Goal: Find specific page/section: Find specific page/section

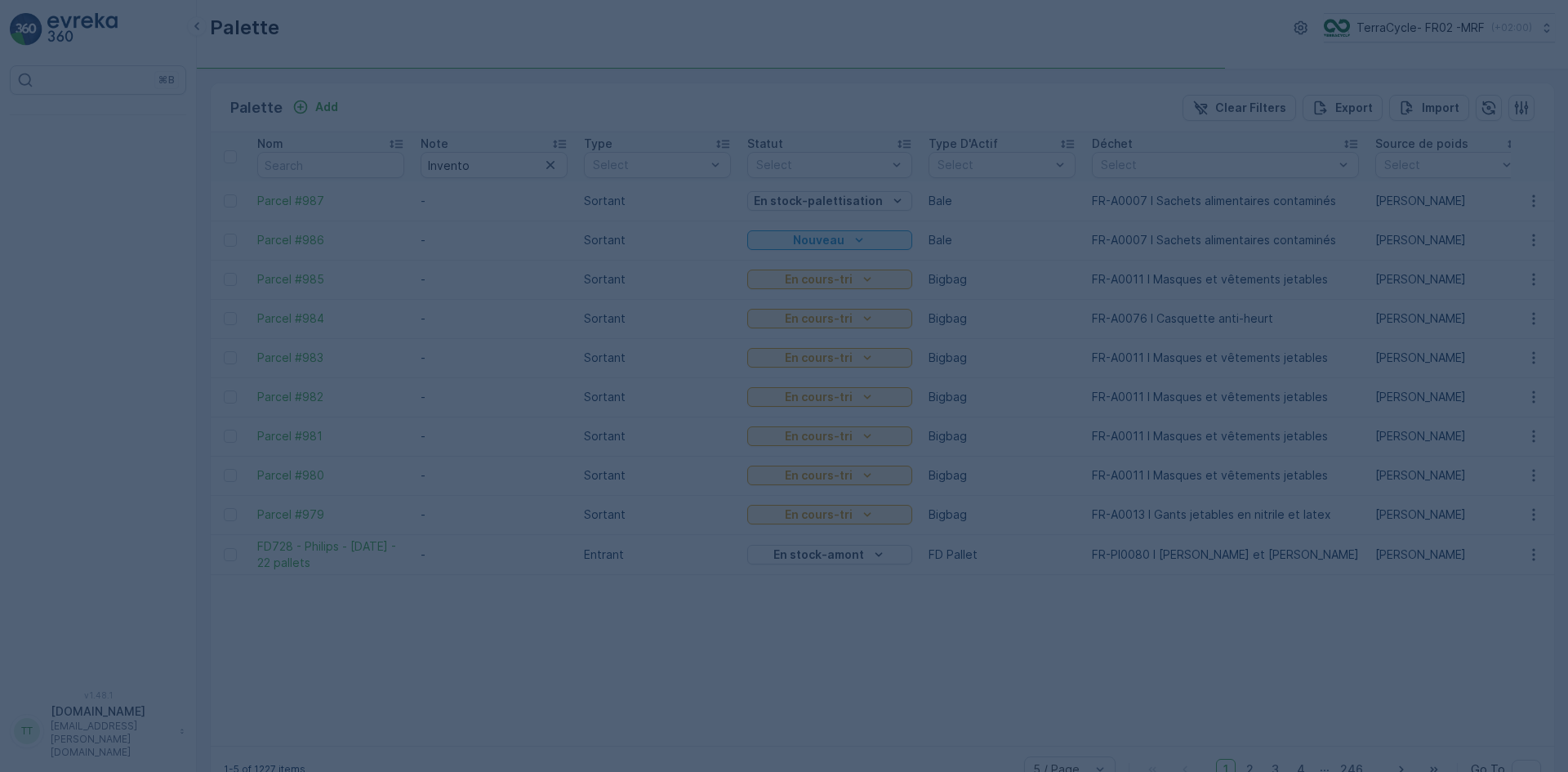
type input "Invento"
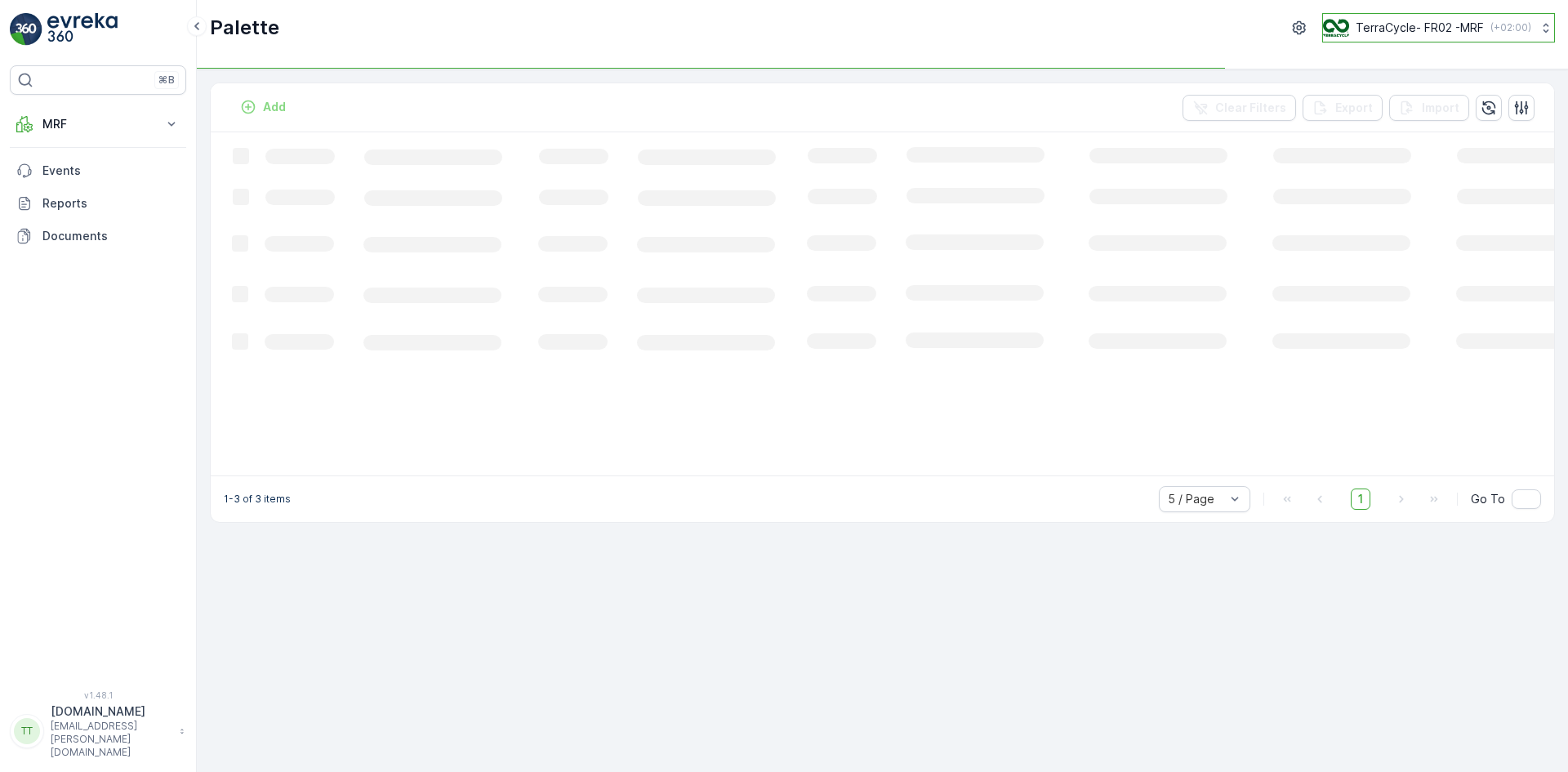
click at [1432, 26] on p "TerraCycle- FR02 -MRF" at bounding box center [1420, 27] width 129 height 16
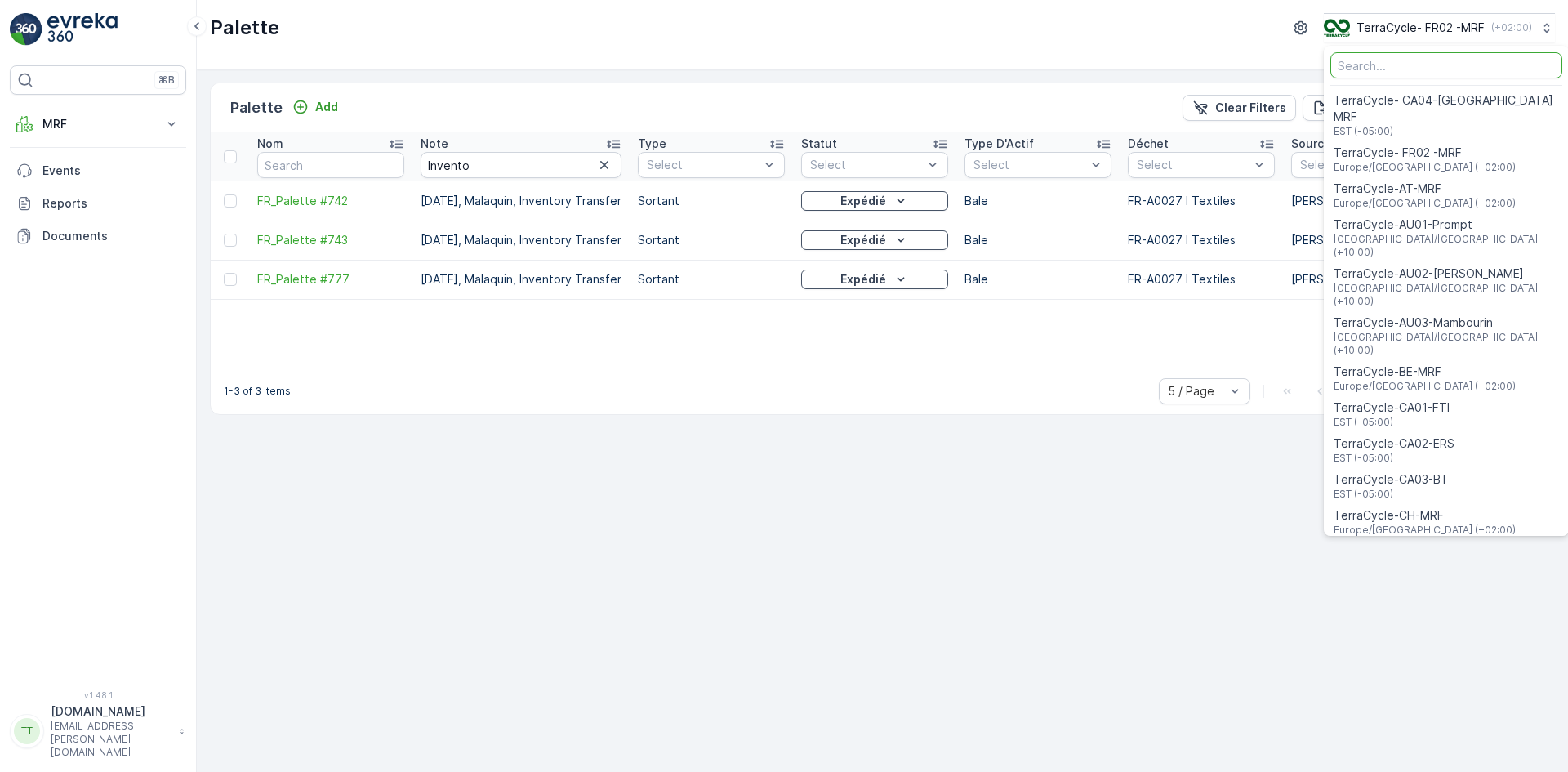
click at [1378, 63] on input "Menu" at bounding box center [1446, 66] width 232 height 26
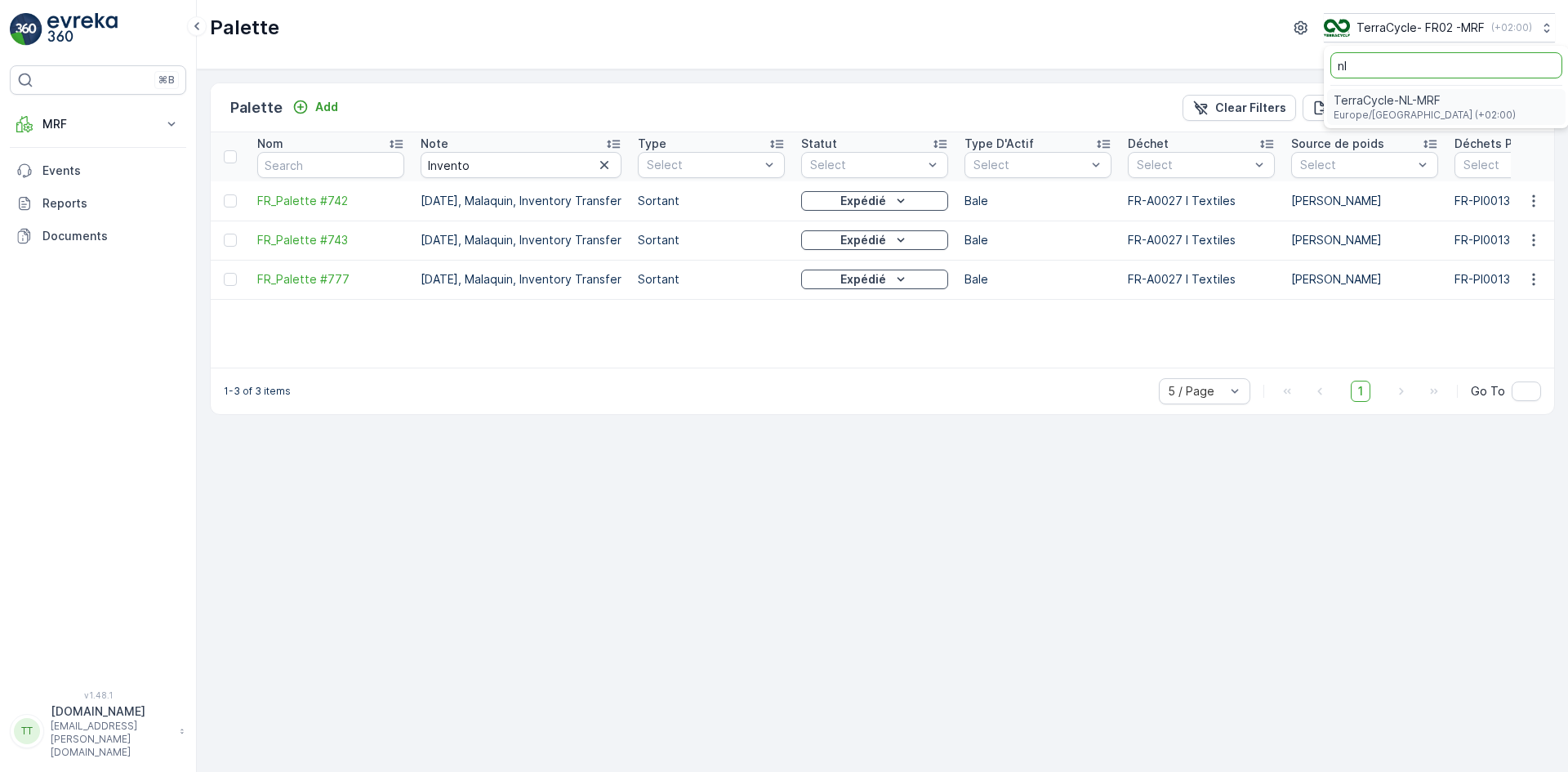
type input "nl"
click at [1393, 105] on span "TerraCycle-NL-MRF" at bounding box center [1425, 99] width 182 height 16
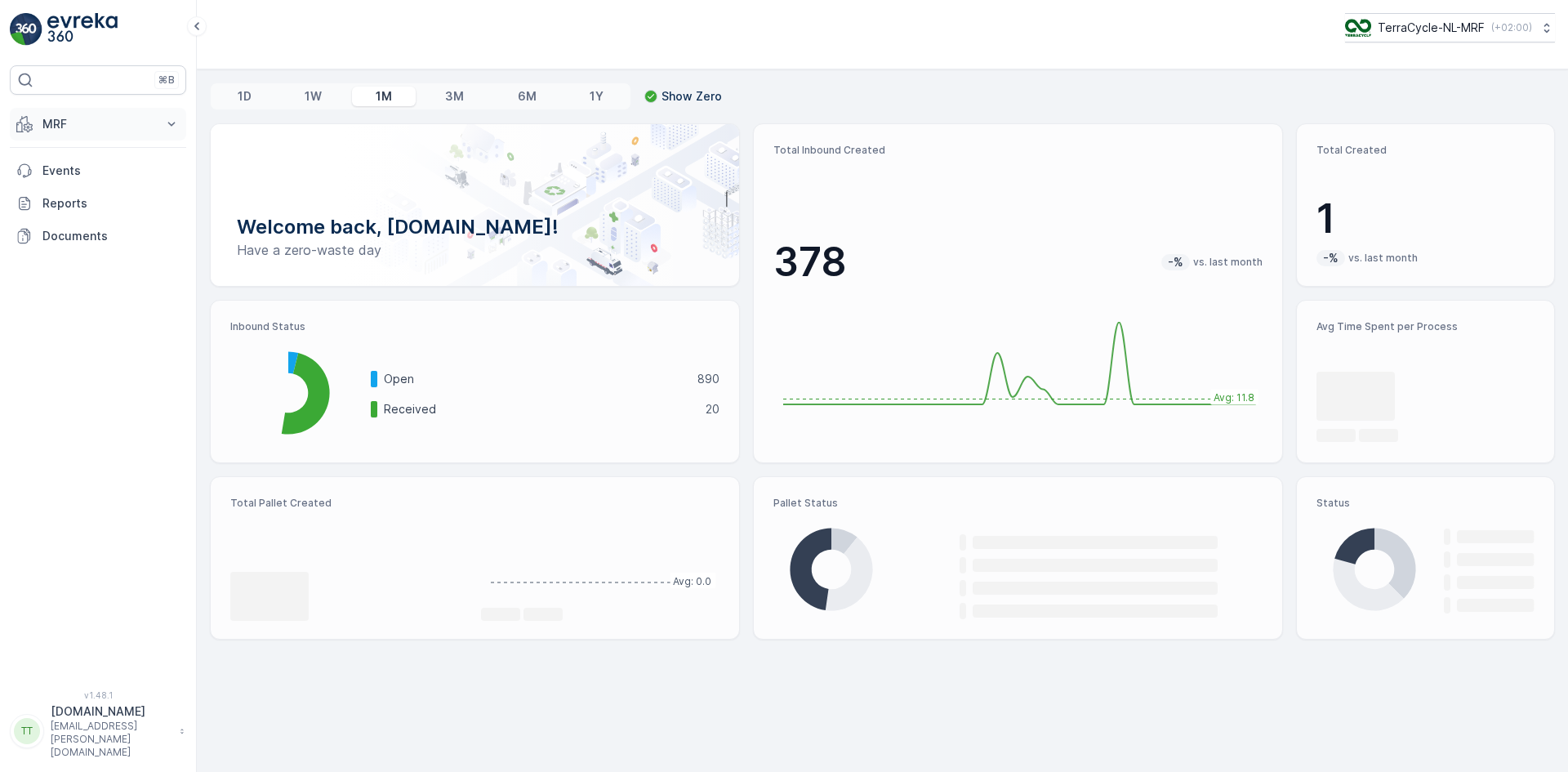
click at [43, 123] on p "MRF" at bounding box center [98, 124] width 111 height 16
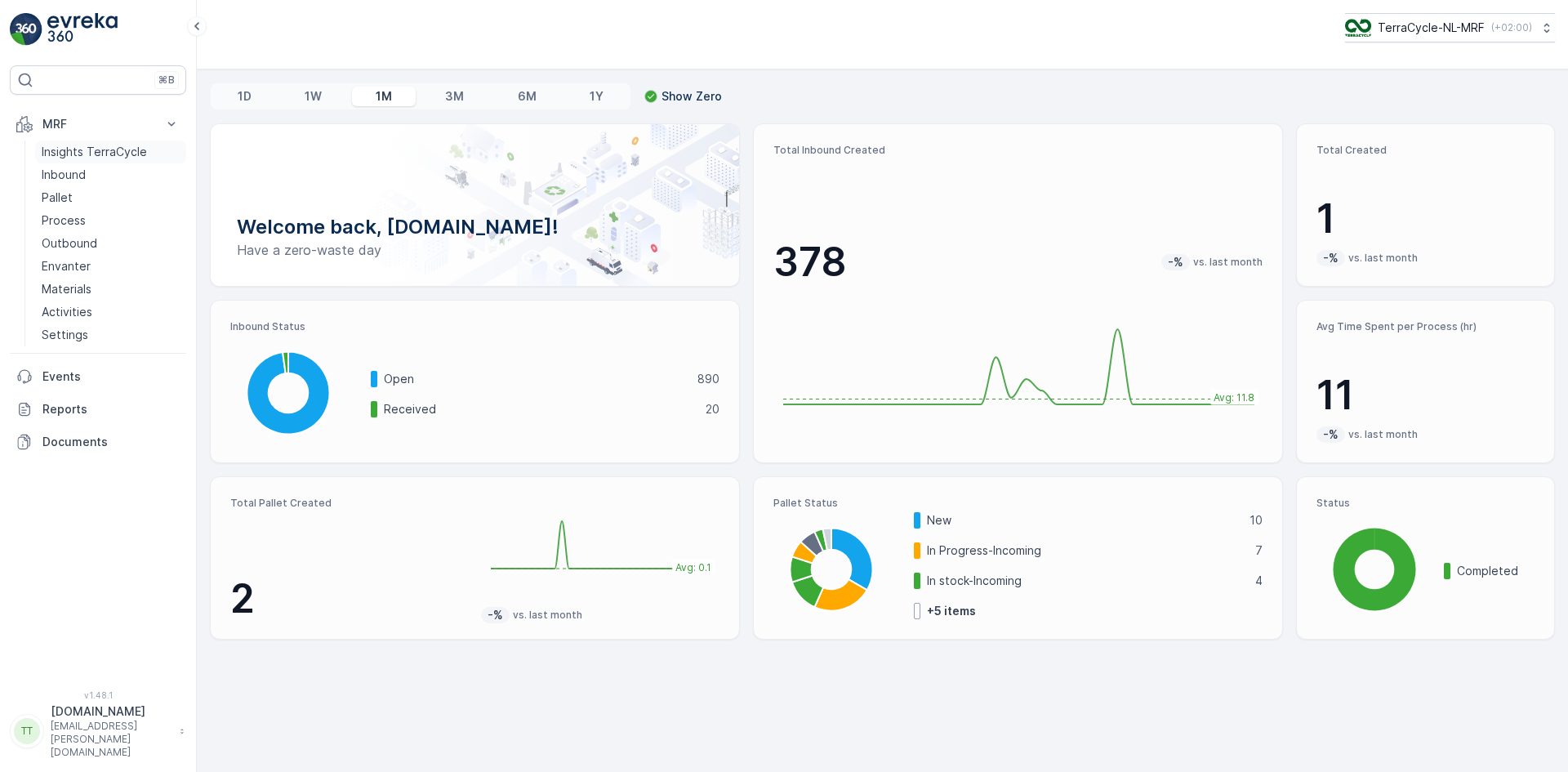
click at [62, 150] on p "Insights TerraCycle" at bounding box center [94, 151] width 105 height 16
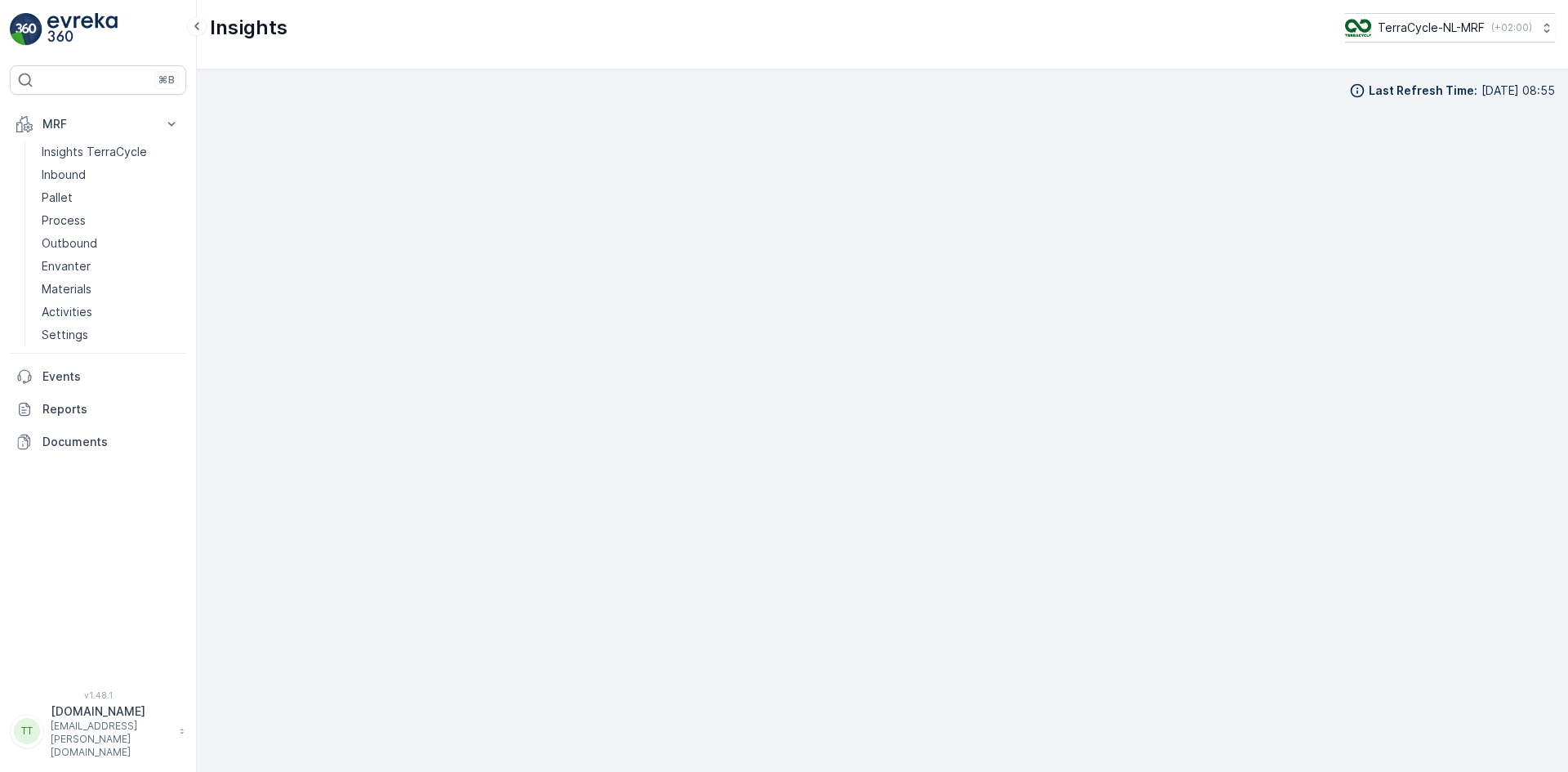
scroll to position [16, 0]
click at [1460, 28] on p "TerraCycle-NL-MRF" at bounding box center [1431, 27] width 107 height 16
type input "fr"
click at [1397, 99] on span "TerraCycle- FR02 -MRF" at bounding box center [1446, 99] width 182 height 16
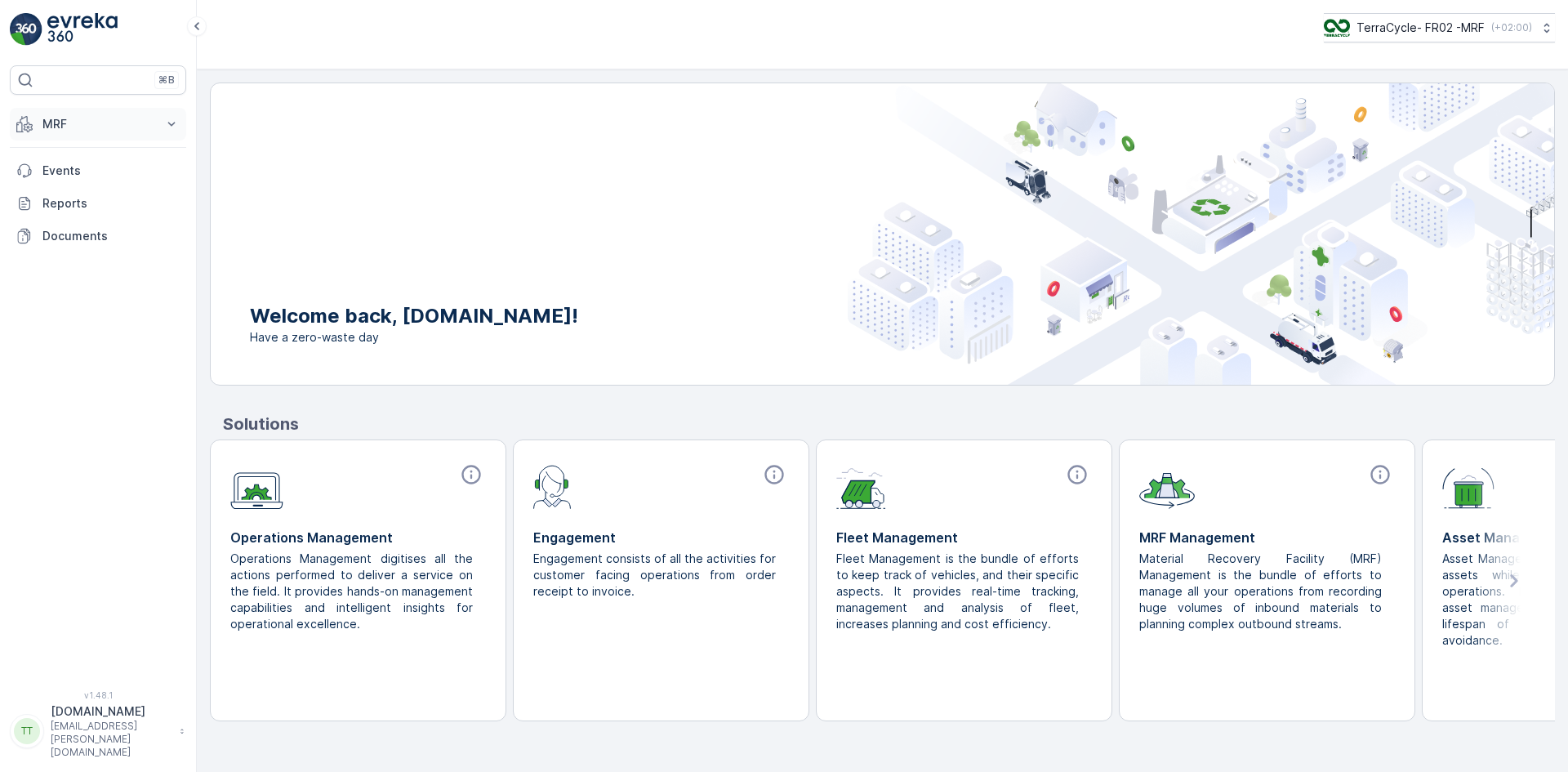
click at [66, 123] on p "MRF" at bounding box center [98, 124] width 111 height 16
click at [68, 150] on p "Insights TerraCycle" at bounding box center [94, 151] width 105 height 16
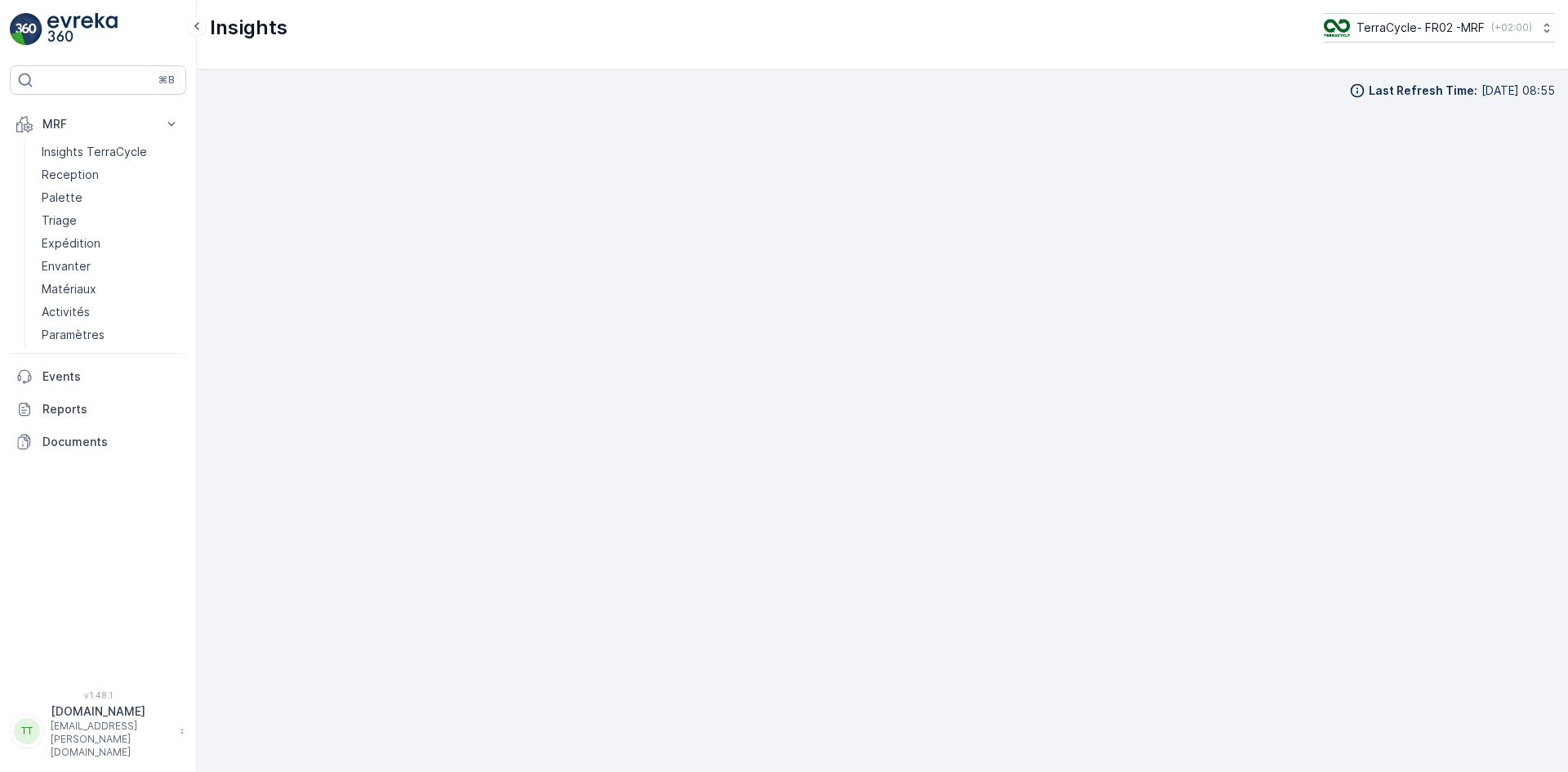
scroll to position [16, 0]
click at [1386, 26] on p "TerraCycle- FR02 -MRF" at bounding box center [1420, 27] width 129 height 16
type input "nl"
click at [1382, 98] on span "TerraCycle-NL-MRF" at bounding box center [1425, 99] width 182 height 16
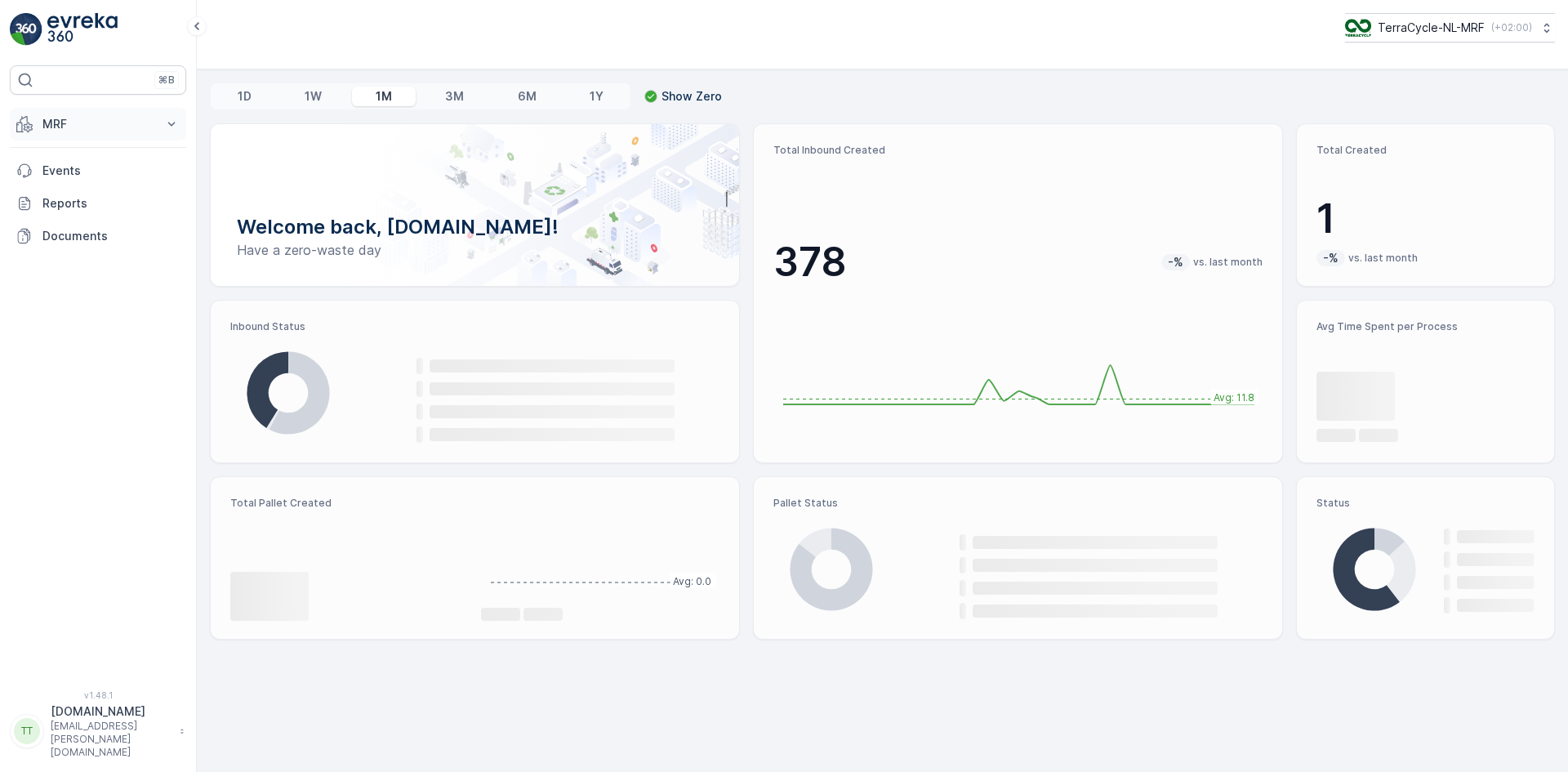
click at [42, 113] on button "MRF" at bounding box center [98, 124] width 176 height 33
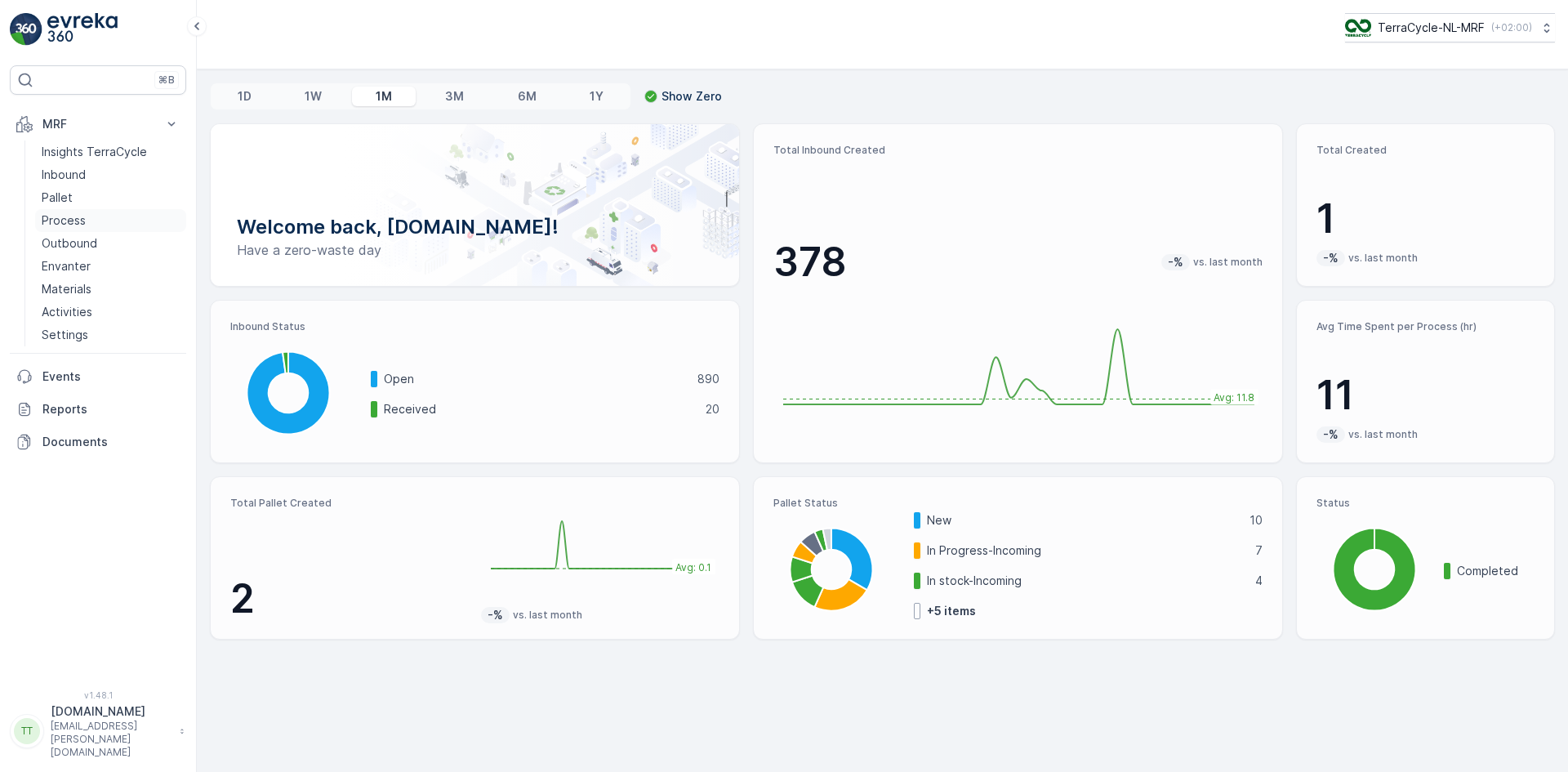
click at [79, 218] on p "Process" at bounding box center [63, 219] width 44 height 16
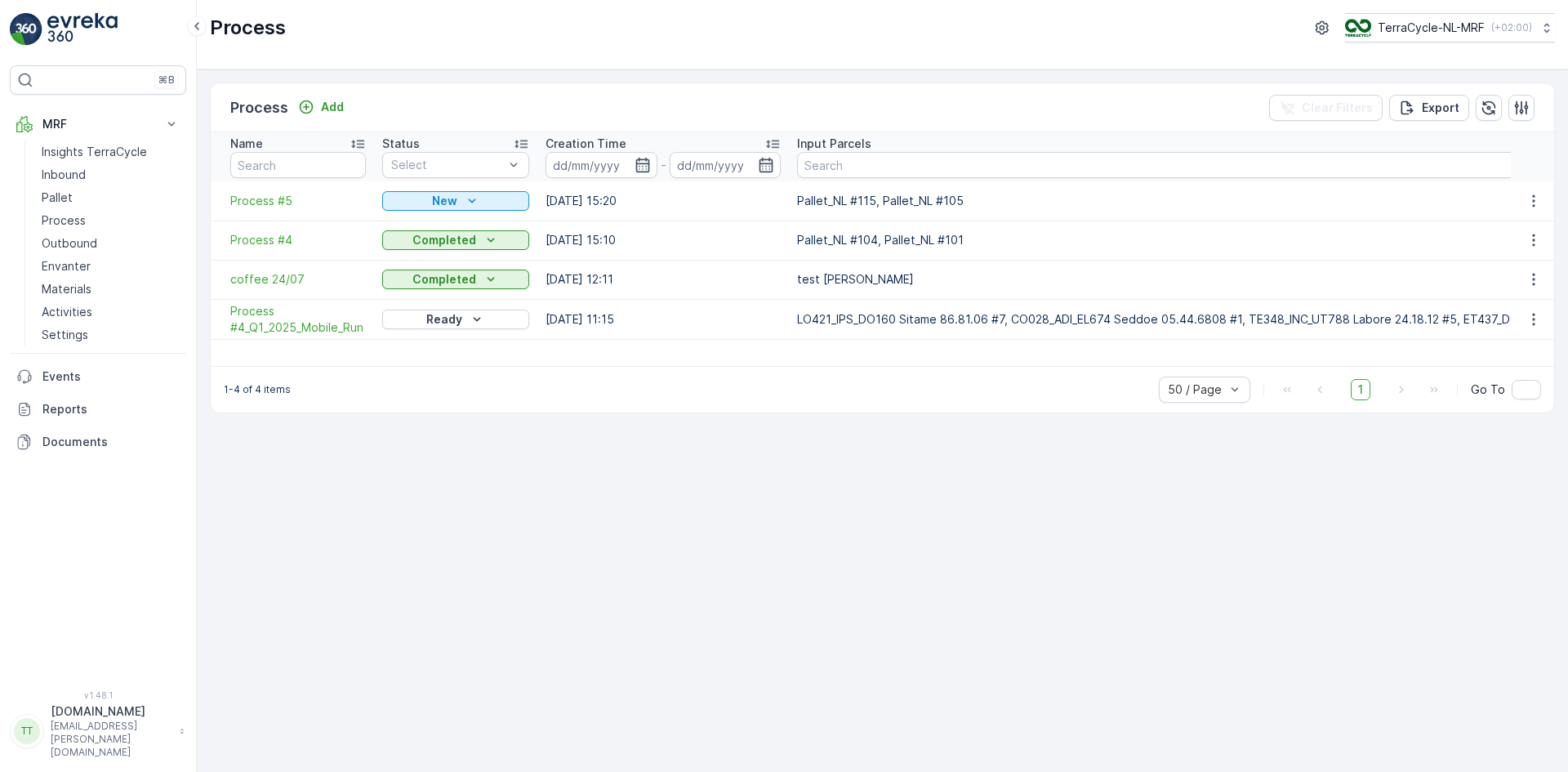
click at [268, 239] on span "Process #4" at bounding box center [297, 239] width 136 height 16
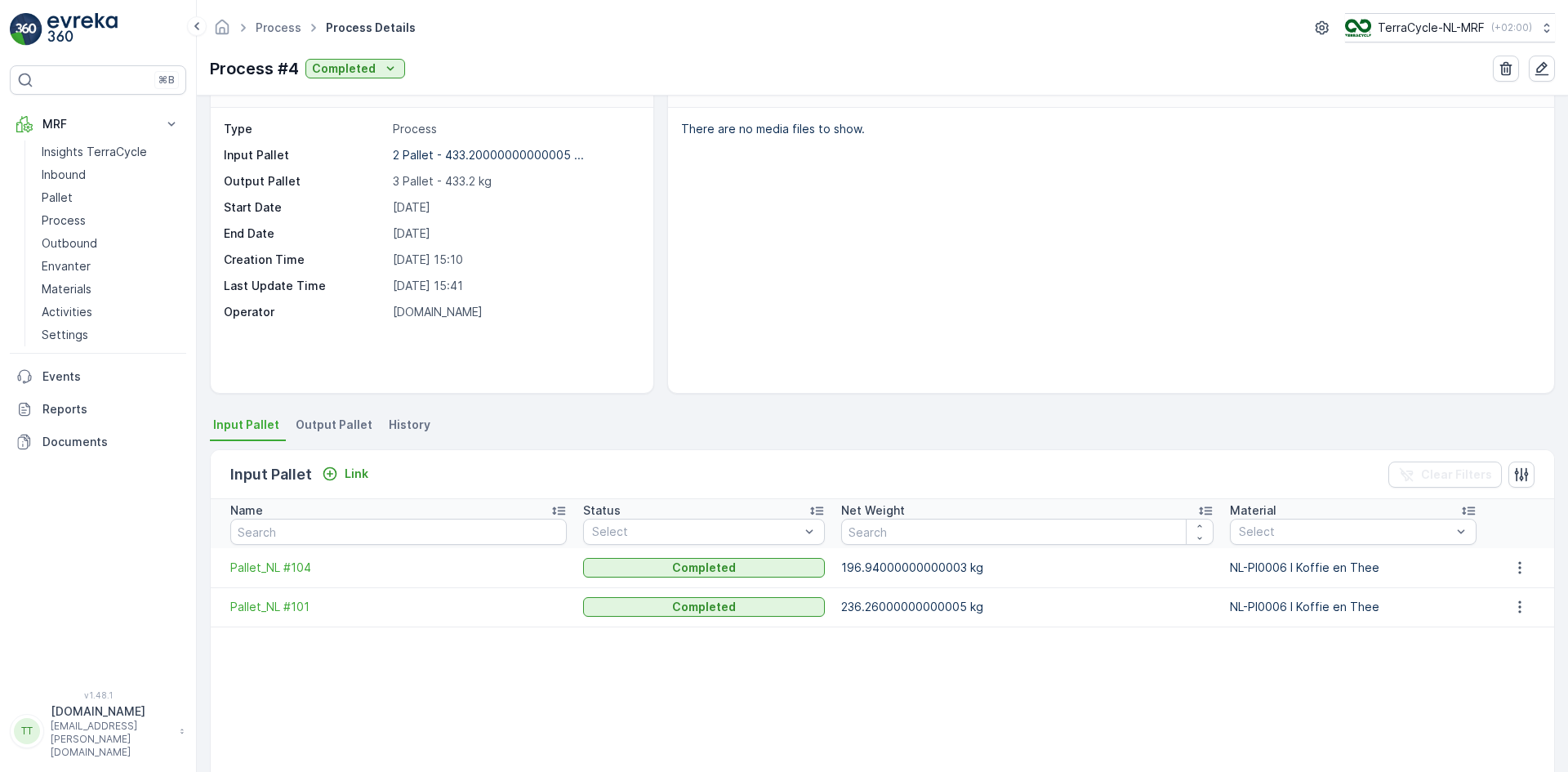
scroll to position [82, 0]
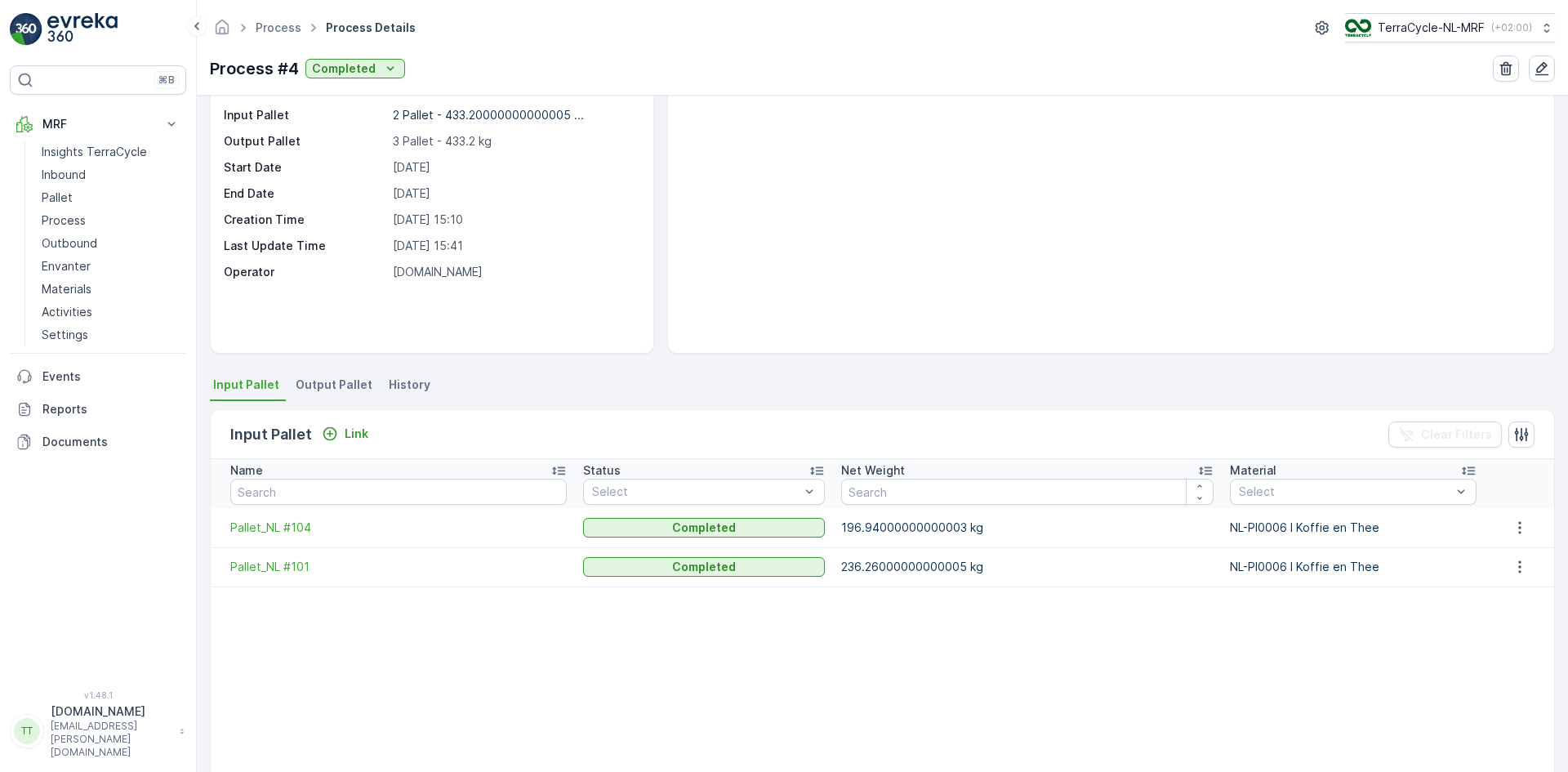
click at [339, 382] on span "Output Pallet" at bounding box center [334, 384] width 77 height 16
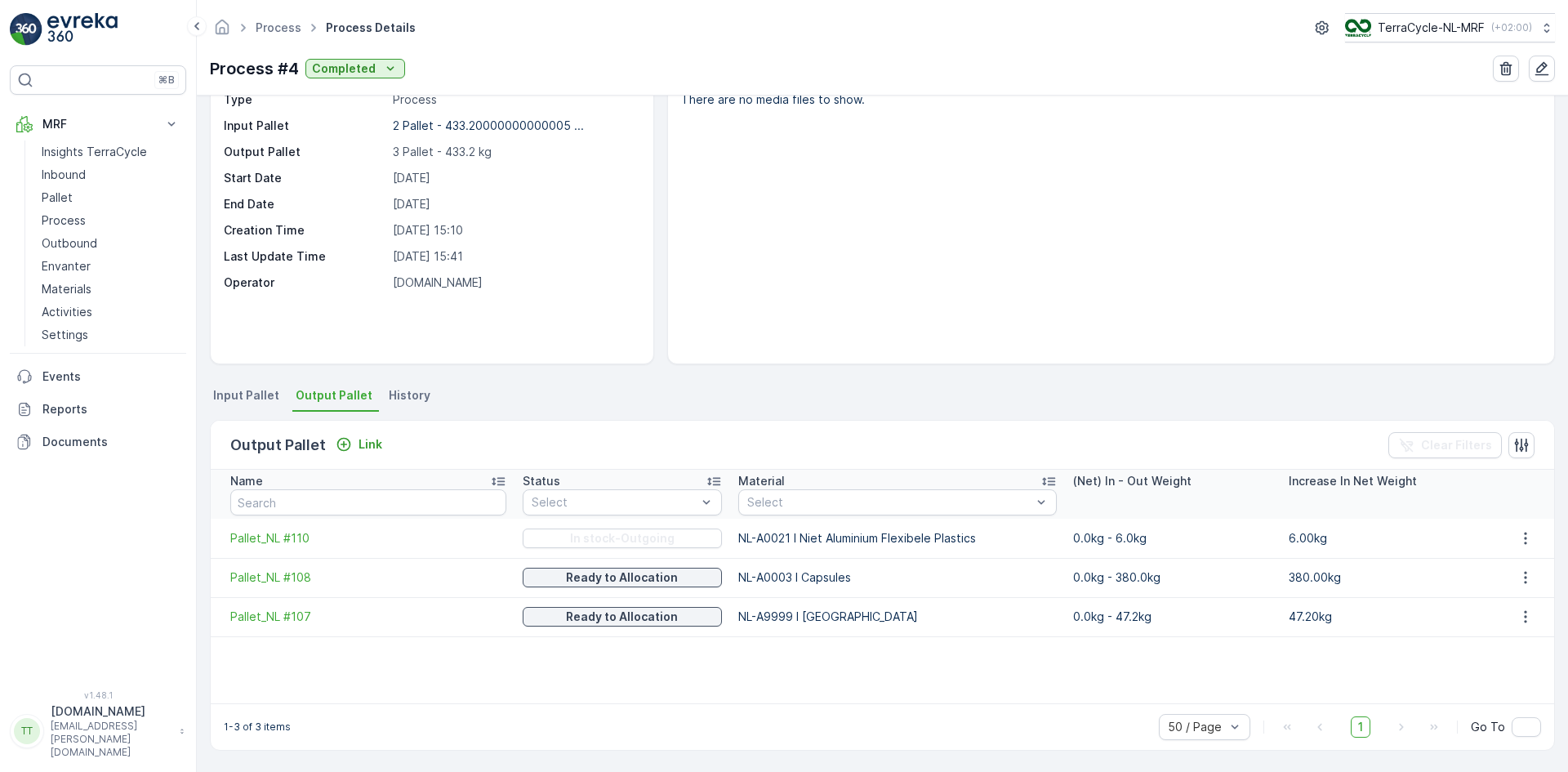
scroll to position [71, 0]
